Goal: Task Accomplishment & Management: Manage account settings

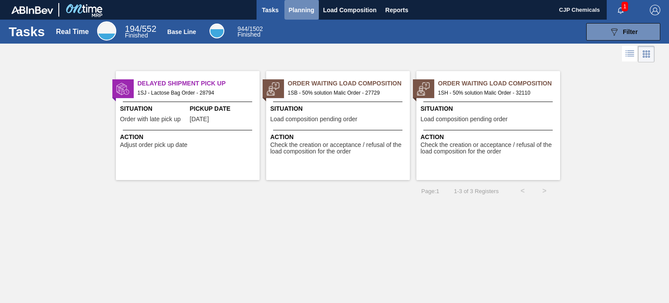
click at [303, 5] on span "Planning" at bounding box center [302, 10] width 26 height 10
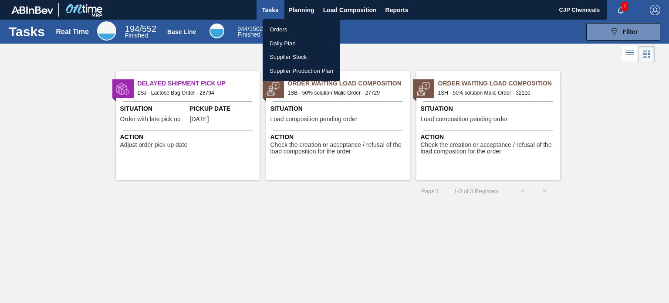
click at [286, 31] on li "Orders" at bounding box center [302, 30] width 78 height 14
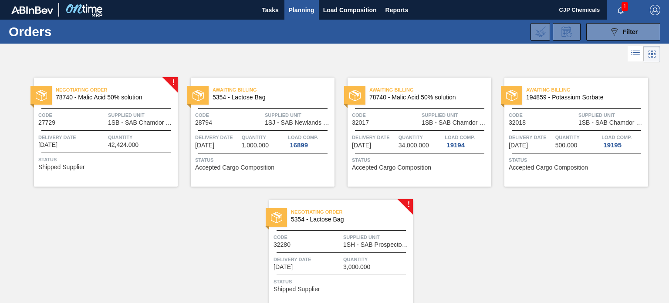
click at [378, 210] on span "Negotiating Order" at bounding box center [352, 211] width 122 height 9
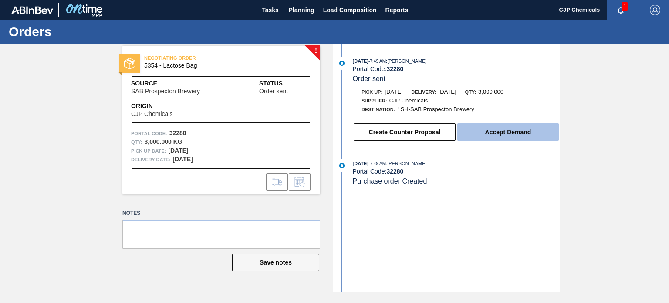
click at [510, 133] on button "Accept Demand" at bounding box center [507, 131] width 101 height 17
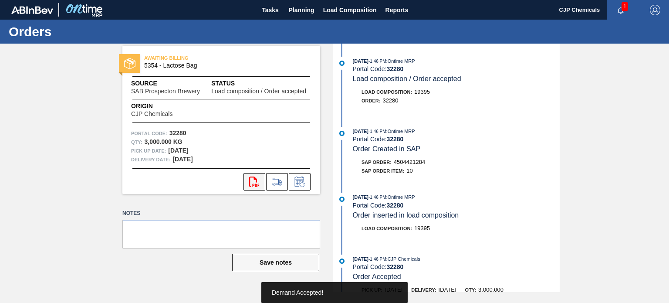
click at [253, 181] on icon "svg{fill:#ff0000}" at bounding box center [254, 181] width 10 height 10
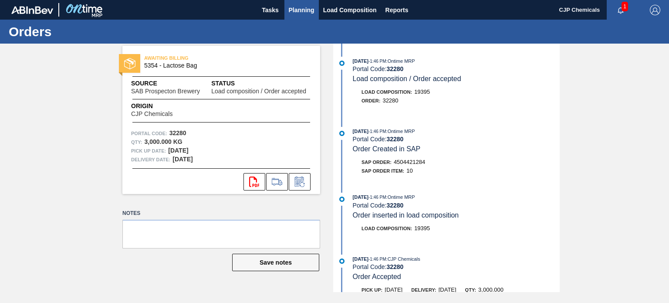
click at [303, 9] on span "Planning" at bounding box center [302, 10] width 26 height 10
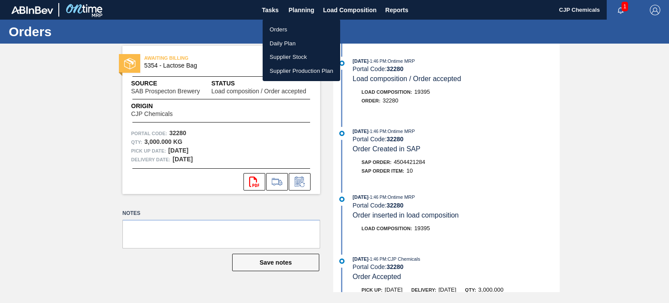
click at [285, 34] on li "Orders" at bounding box center [302, 30] width 78 height 14
